Goal: Find specific page/section: Find specific page/section

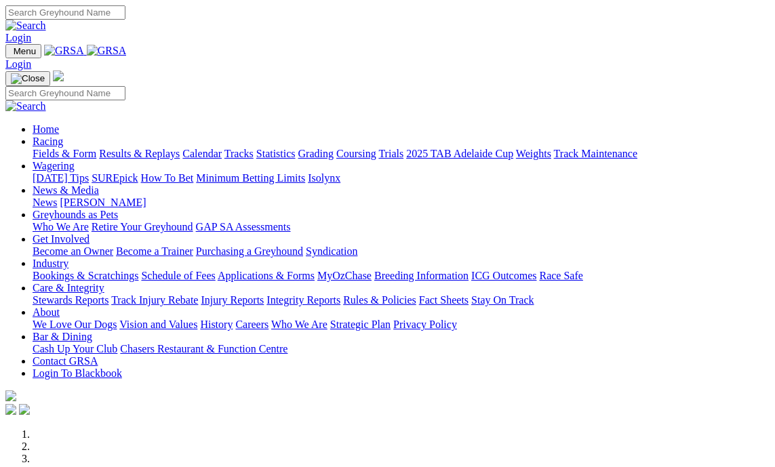
click at [47, 148] on link "Fields & Form" at bounding box center [65, 154] width 64 height 12
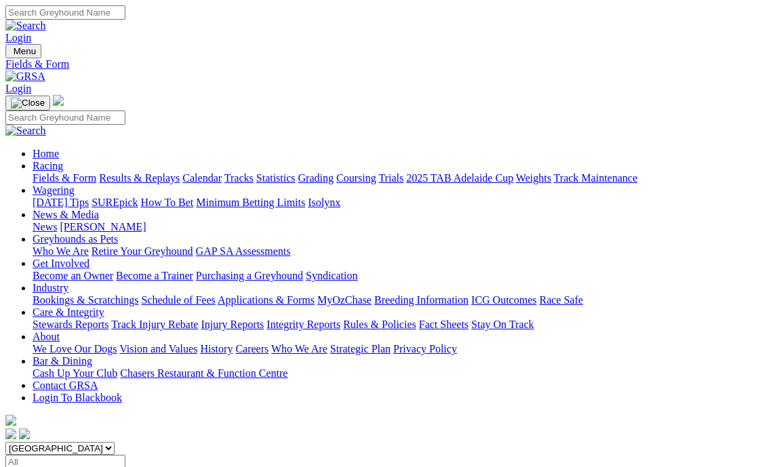
scroll to position [271, 0]
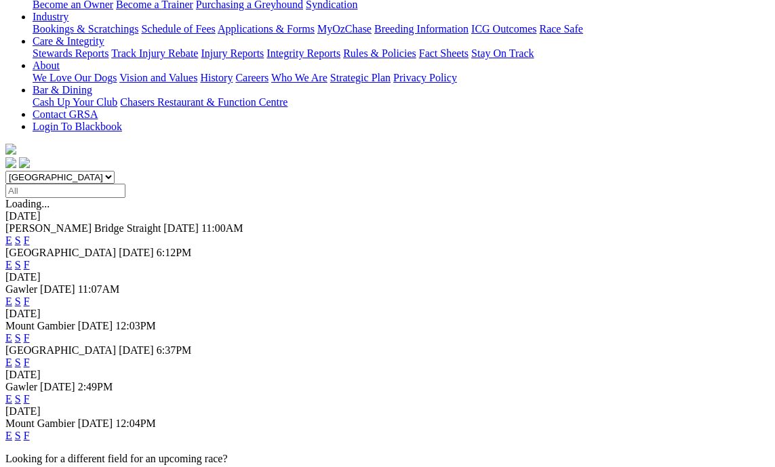
click at [30, 430] on link "F" at bounding box center [27, 436] width 6 height 12
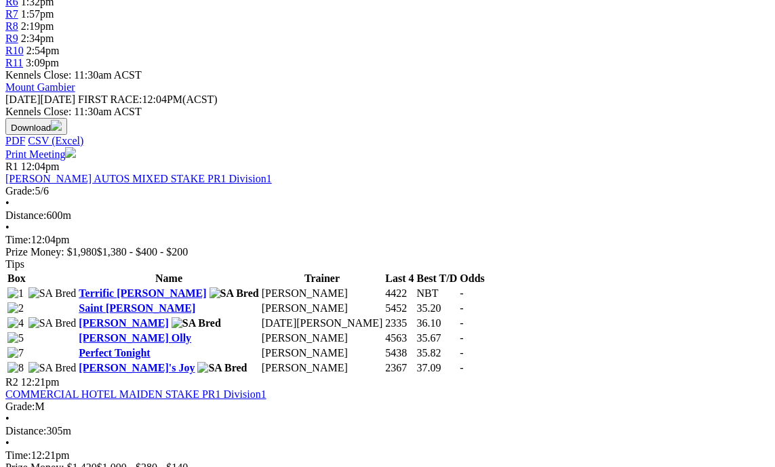
scroll to position [543, 0]
